Goal: Information Seeking & Learning: Learn about a topic

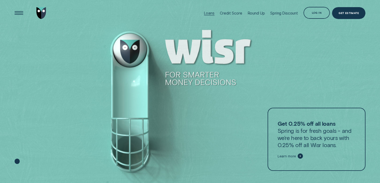
click at [213, 13] on div "Loans" at bounding box center [209, 13] width 10 height 4
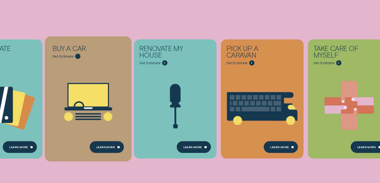
scroll to position [105, 0]
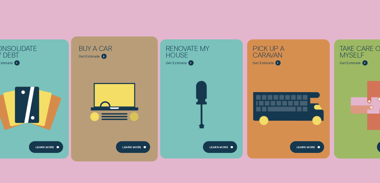
scroll to position [83, 0]
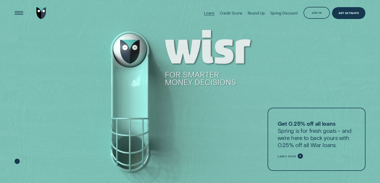
click at [211, 12] on div "Loans" at bounding box center [209, 13] width 10 height 4
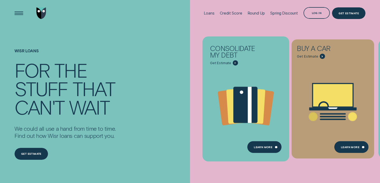
click at [214, 75] on icon "Consolidate my debt - Learn more" at bounding box center [245, 105] width 87 height 66
